Goal: Check status: Check status

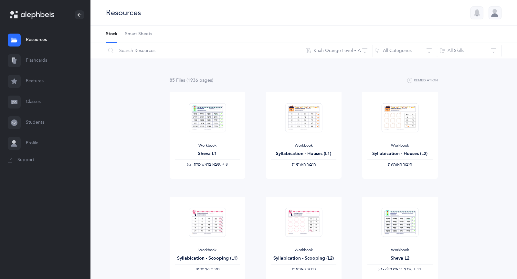
click at [38, 103] on link "Classes" at bounding box center [45, 102] width 91 height 21
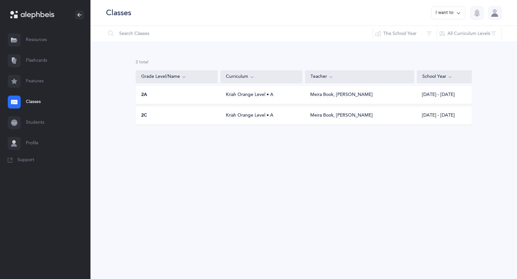
click at [166, 103] on div "2A Kriah Orange Level • A Meira Book, Abigail Pollack 2025 - 2026" at bounding box center [304, 95] width 336 height 18
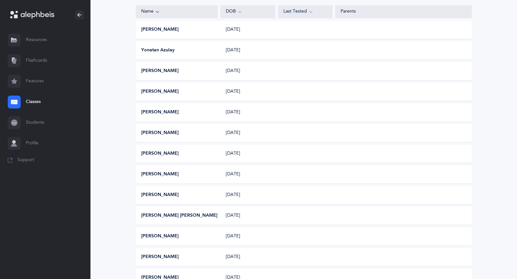
scroll to position [138, 0]
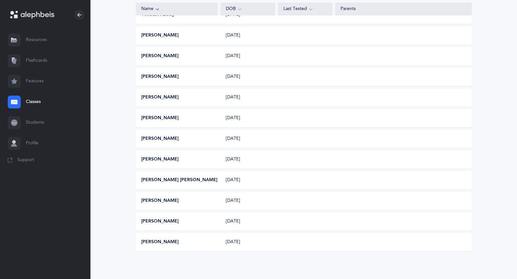
click at [152, 242] on button "[PERSON_NAME]" at bounding box center [160, 242] width 38 height 6
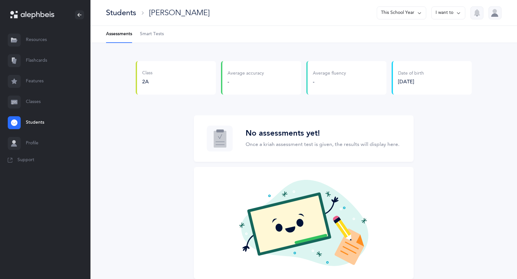
click at [408, 15] on button "This School Year" at bounding box center [401, 12] width 49 height 13
click at [399, 42] on button "[DATE] - [DATE]" at bounding box center [399, 45] width 44 height 12
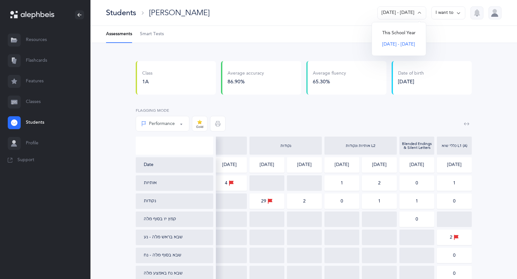
click at [405, 28] on button "This School Year" at bounding box center [399, 33] width 44 height 12
